Goal: Information Seeking & Learning: Learn about a topic

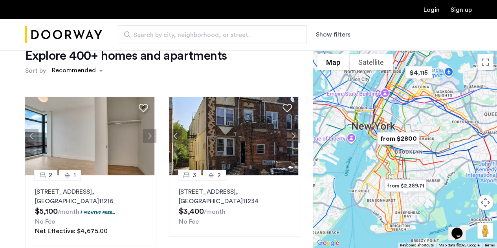
scroll to position [23, 0]
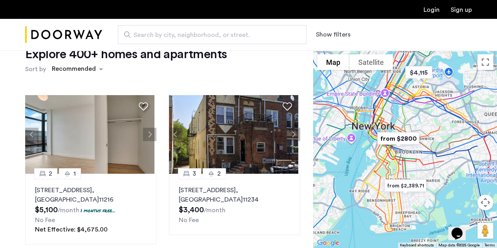
click at [333, 38] on button "Show filters" at bounding box center [333, 34] width 35 height 9
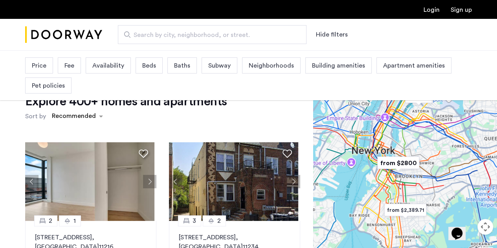
click at [151, 64] on span "Beds" at bounding box center [149, 65] width 14 height 9
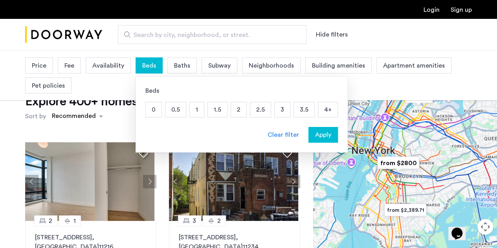
click at [233, 113] on p "2" at bounding box center [238, 109] width 15 height 15
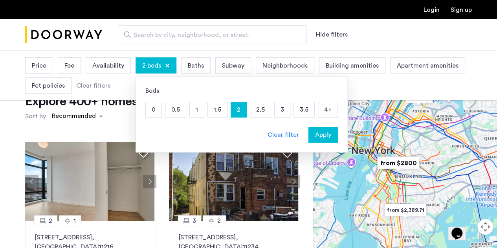
click at [256, 111] on p "2.5" at bounding box center [260, 109] width 20 height 15
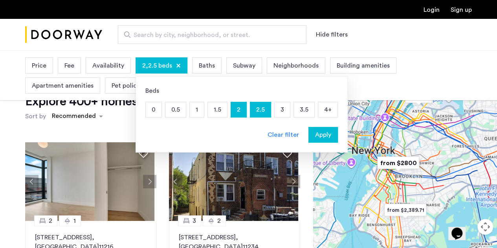
click at [275, 111] on p "3" at bounding box center [281, 109] width 15 height 15
click at [320, 132] on span "Apply" at bounding box center [323, 134] width 16 height 9
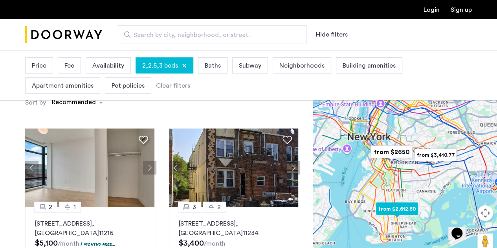
scroll to position [37, 0]
click at [401, 184] on div at bounding box center [405, 158] width 184 height 197
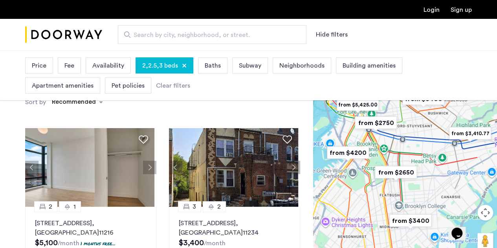
click at [370, 187] on div at bounding box center [405, 158] width 184 height 197
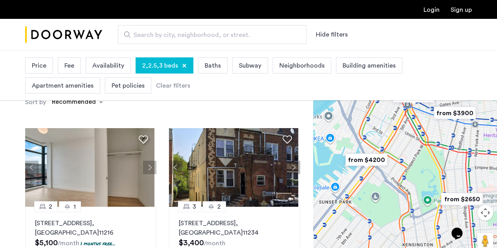
drag, startPoint x: 346, startPoint y: 159, endPoint x: 394, endPoint y: 197, distance: 61.2
click at [394, 197] on div at bounding box center [405, 158] width 184 height 197
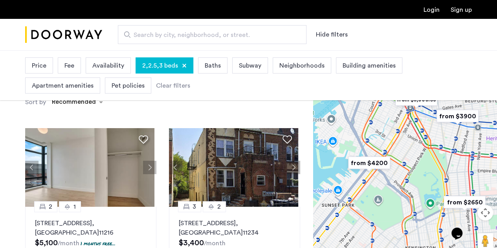
click at [404, 178] on div at bounding box center [405, 158] width 184 height 197
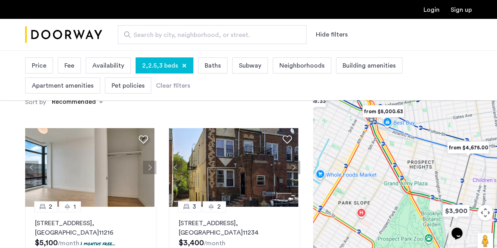
drag, startPoint x: 404, startPoint y: 151, endPoint x: 360, endPoint y: 234, distance: 93.4
click at [360, 234] on div at bounding box center [405, 158] width 184 height 197
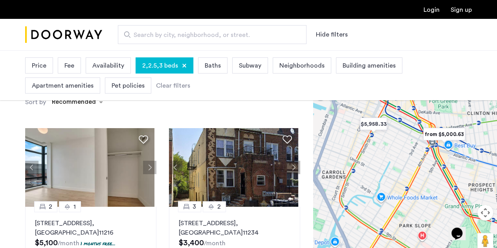
drag, startPoint x: 353, startPoint y: 166, endPoint x: 416, endPoint y: 190, distance: 66.7
click at [416, 190] on div at bounding box center [405, 158] width 184 height 197
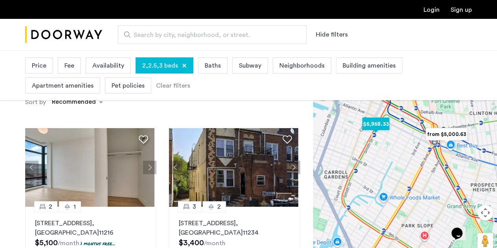
click at [376, 123] on img "$5,958.33" at bounding box center [376, 124] width 40 height 24
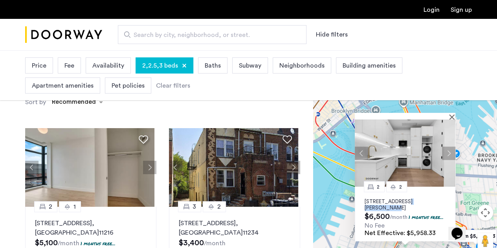
drag, startPoint x: 395, startPoint y: 201, endPoint x: 455, endPoint y: 198, distance: 59.7
click at [455, 198] on div "2 2 155 Smith Street, Unit 3A, Brooklyn, NY 11201 $6,500 /month 1 months free..…" at bounding box center [405, 158] width 184 height 197
click at [367, 202] on p "155 Smith Street, Unit 3A, Brooklyn, NY 11201" at bounding box center [404, 204] width 81 height 13
click at [451, 115] on button "Close" at bounding box center [452, 116] width 5 height 5
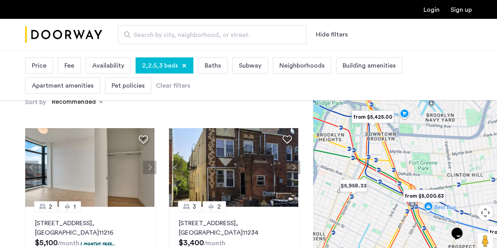
drag, startPoint x: 429, startPoint y: 177, endPoint x: 368, endPoint y: 131, distance: 76.2
click at [368, 131] on div at bounding box center [405, 158] width 184 height 197
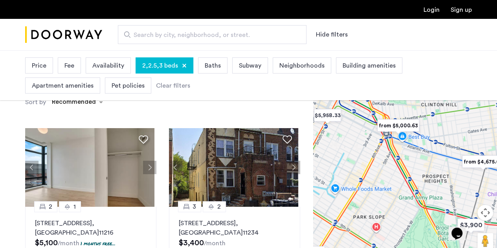
drag, startPoint x: 372, startPoint y: 184, endPoint x: 367, endPoint y: 132, distance: 52.8
click at [367, 132] on div at bounding box center [405, 158] width 184 height 197
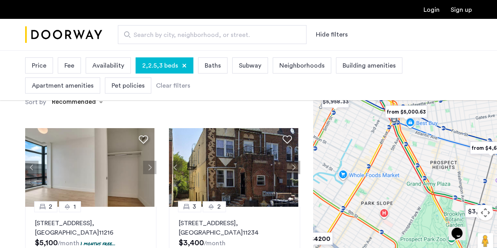
drag, startPoint x: 375, startPoint y: 147, endPoint x: 383, endPoint y: 121, distance: 27.4
click at [383, 121] on div at bounding box center [405, 158] width 184 height 197
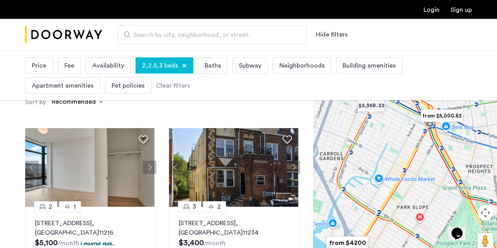
drag, startPoint x: 374, startPoint y: 175, endPoint x: 389, endPoint y: 205, distance: 34.4
click at [389, 205] on div at bounding box center [405, 158] width 184 height 197
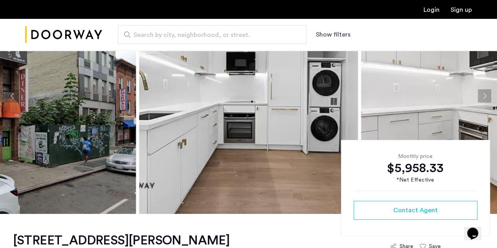
scroll to position [74, 0]
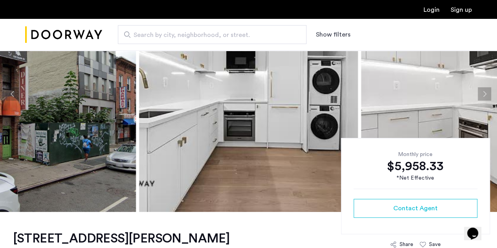
click at [48, 104] on img at bounding box center [26, 94] width 219 height 236
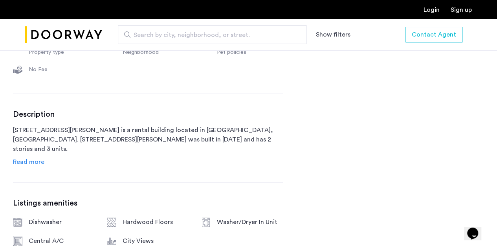
scroll to position [371, 0]
click at [184, 128] on p "[STREET_ADDRESS][PERSON_NAME] is a rental building located in [GEOGRAPHIC_DATA]…" at bounding box center [148, 138] width 270 height 28
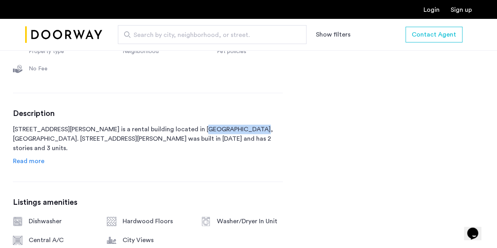
drag, startPoint x: 184, startPoint y: 128, endPoint x: 221, endPoint y: 124, distance: 37.8
click at [221, 124] on div "Description [STREET_ADDRESS][PERSON_NAME] is a rental building located in [GEOG…" at bounding box center [148, 137] width 270 height 57
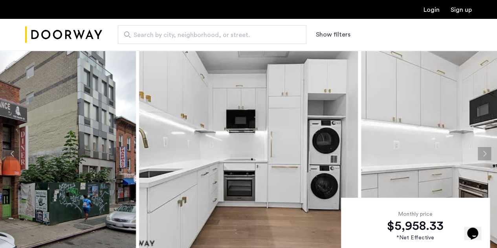
scroll to position [12, 0]
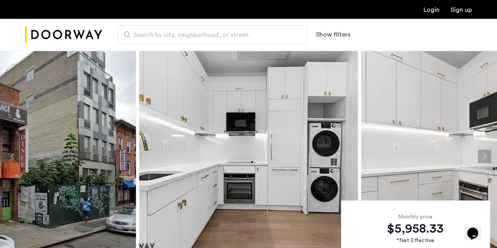
click at [482, 157] on button "Next apartment" at bounding box center [483, 156] width 13 height 13
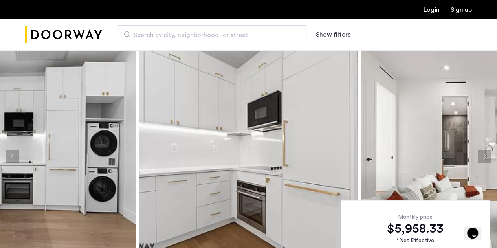
click at [482, 157] on button "Next apartment" at bounding box center [483, 156] width 13 height 13
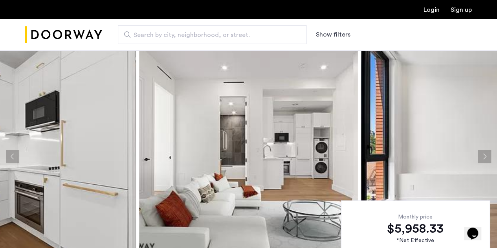
click at [482, 157] on button "Next apartment" at bounding box center [483, 156] width 13 height 13
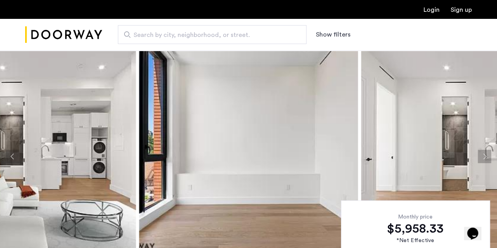
click at [482, 157] on button "Next apartment" at bounding box center [483, 156] width 13 height 13
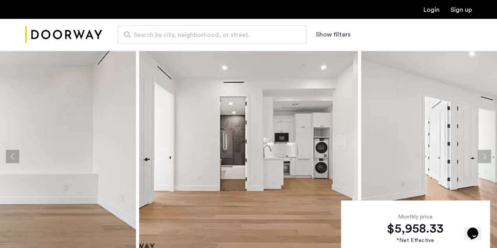
click at [482, 157] on button "Next apartment" at bounding box center [483, 156] width 13 height 13
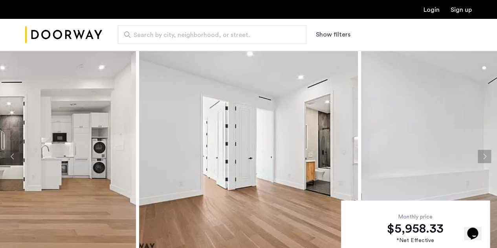
click at [482, 157] on button "Next apartment" at bounding box center [483, 156] width 13 height 13
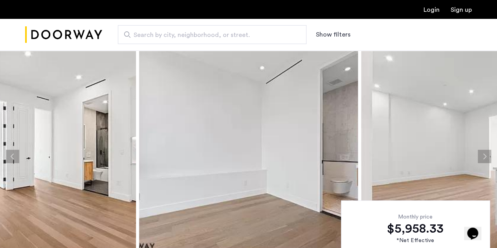
click at [482, 157] on button "Next apartment" at bounding box center [483, 156] width 13 height 13
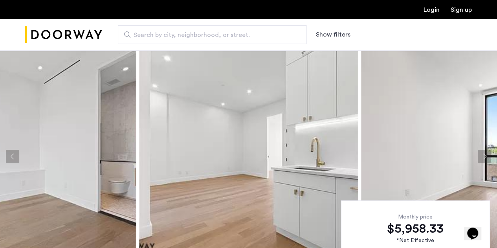
click at [482, 157] on button "Next apartment" at bounding box center [483, 156] width 13 height 13
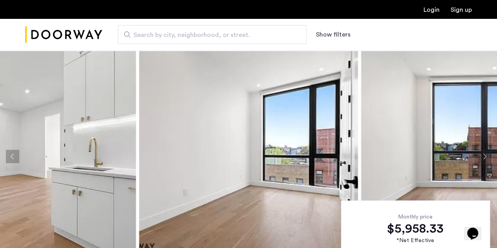
click at [482, 157] on button "Next apartment" at bounding box center [483, 156] width 13 height 13
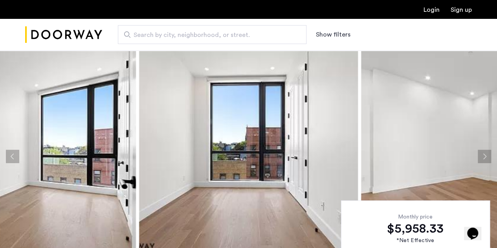
click at [482, 157] on button "Next apartment" at bounding box center [483, 156] width 13 height 13
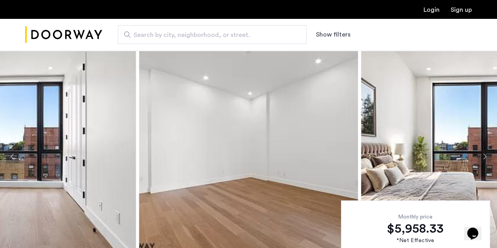
click at [482, 157] on button "Next apartment" at bounding box center [483, 156] width 13 height 13
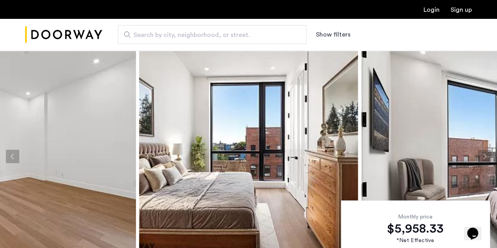
click at [482, 157] on button "Next apartment" at bounding box center [483, 156] width 13 height 13
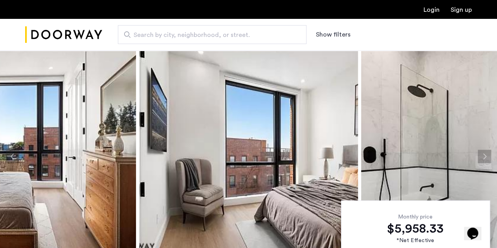
click at [482, 157] on button "Next apartment" at bounding box center [483, 156] width 13 height 13
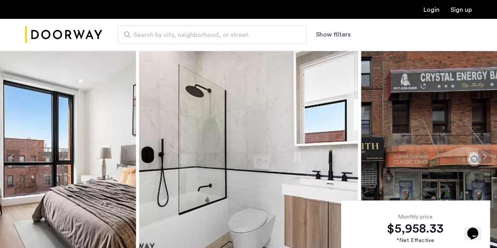
click at [482, 157] on button "Next apartment" at bounding box center [483, 156] width 13 height 13
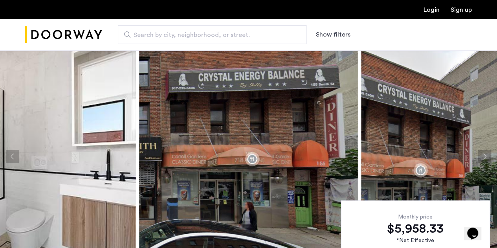
click at [482, 157] on button "Next apartment" at bounding box center [483, 156] width 13 height 13
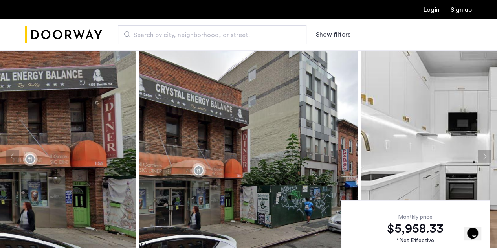
click at [198, 170] on img at bounding box center [248, 156] width 219 height 236
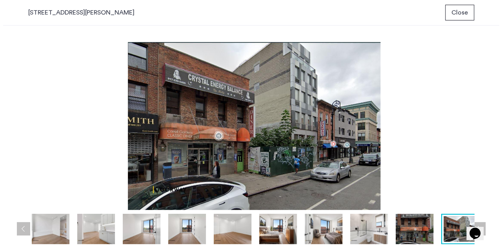
scroll to position [0, 0]
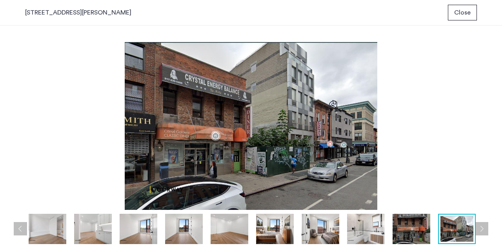
click at [244, 153] on img at bounding box center [251, 126] width 452 height 168
